Goal: Information Seeking & Learning: Learn about a topic

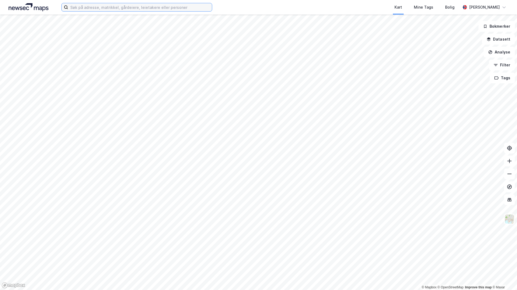
click at [105, 7] on input at bounding box center [140, 7] width 144 height 8
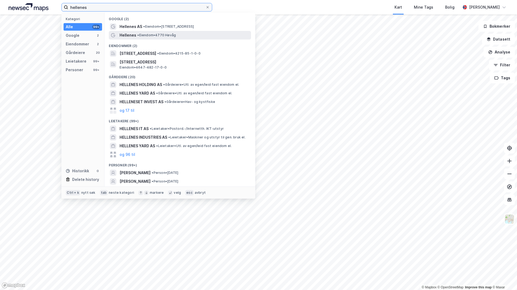
type input "hellenes"
click at [147, 37] on span "• Eiendom • 4770 Høvåg" at bounding box center [156, 35] width 38 height 4
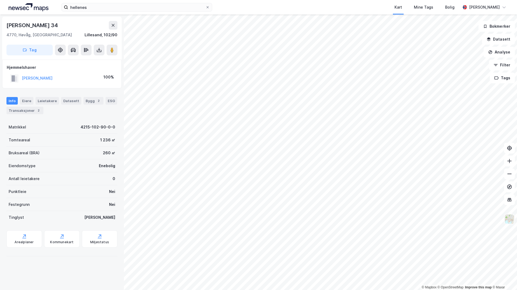
click at [508, 219] on img at bounding box center [509, 219] width 10 height 10
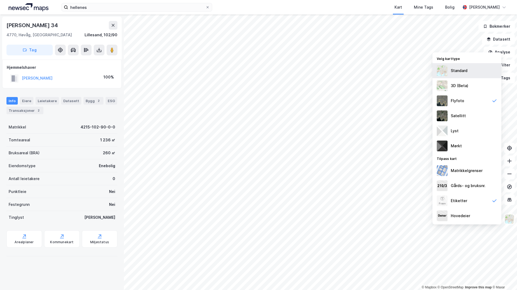
click at [448, 70] on div "Standard" at bounding box center [466, 70] width 69 height 15
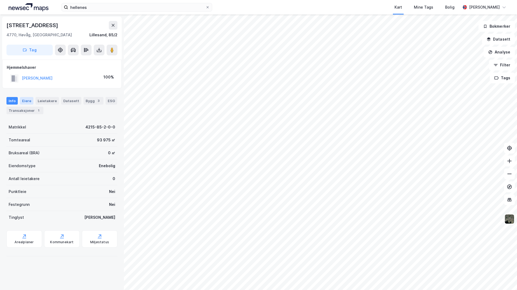
click at [27, 101] on div "Eiere" at bounding box center [26, 101] width 13 height 8
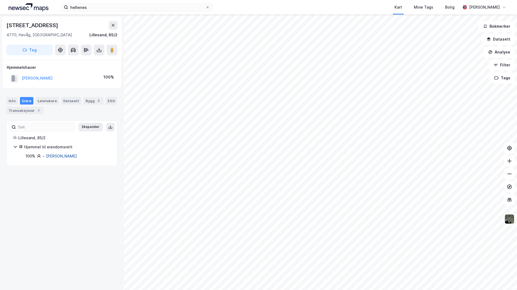
click at [76, 156] on link "[PERSON_NAME]" at bounding box center [61, 156] width 31 height 5
click at [64, 156] on link "[PERSON_NAME]" at bounding box center [61, 156] width 31 height 5
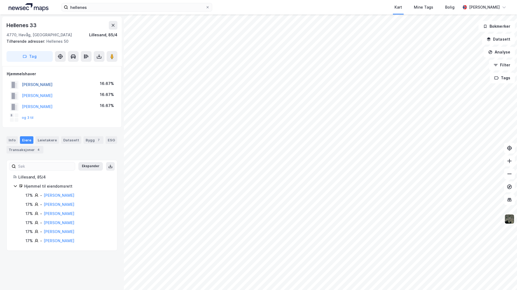
click at [0, 0] on button "[PERSON_NAME]" at bounding box center [0, 0] width 0 height 0
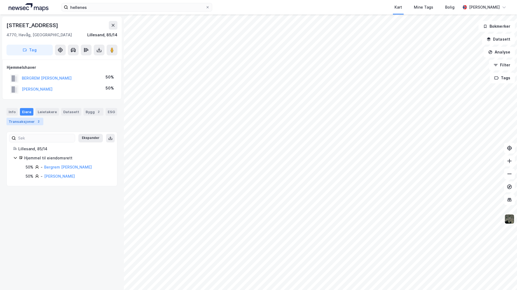
click at [18, 122] on div "Transaksjoner 2" at bounding box center [24, 122] width 37 height 8
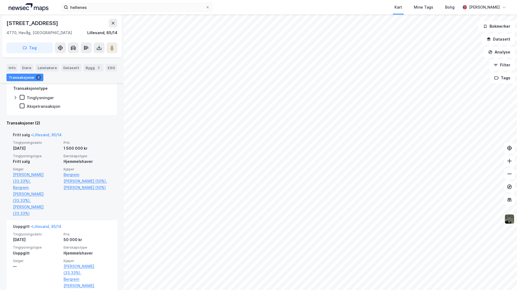
scroll to position [100, 0]
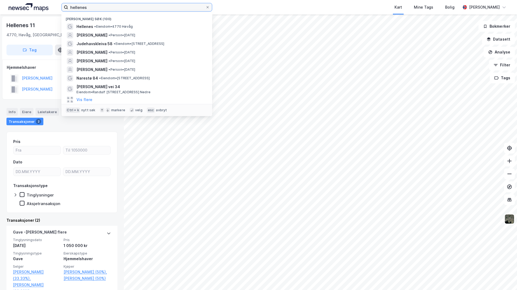
drag, startPoint x: 89, startPoint y: 8, endPoint x: 85, endPoint y: 8, distance: 4.9
click at [86, 8] on input "hellenes" at bounding box center [136, 7] width 137 height 8
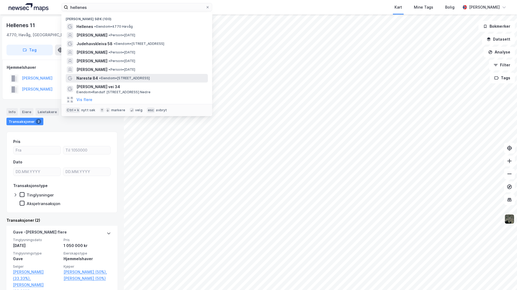
click at [132, 79] on span "• Eiendom • [STREET_ADDRESS]" at bounding box center [124, 78] width 51 height 4
